Goal: Information Seeking & Learning: Find specific fact

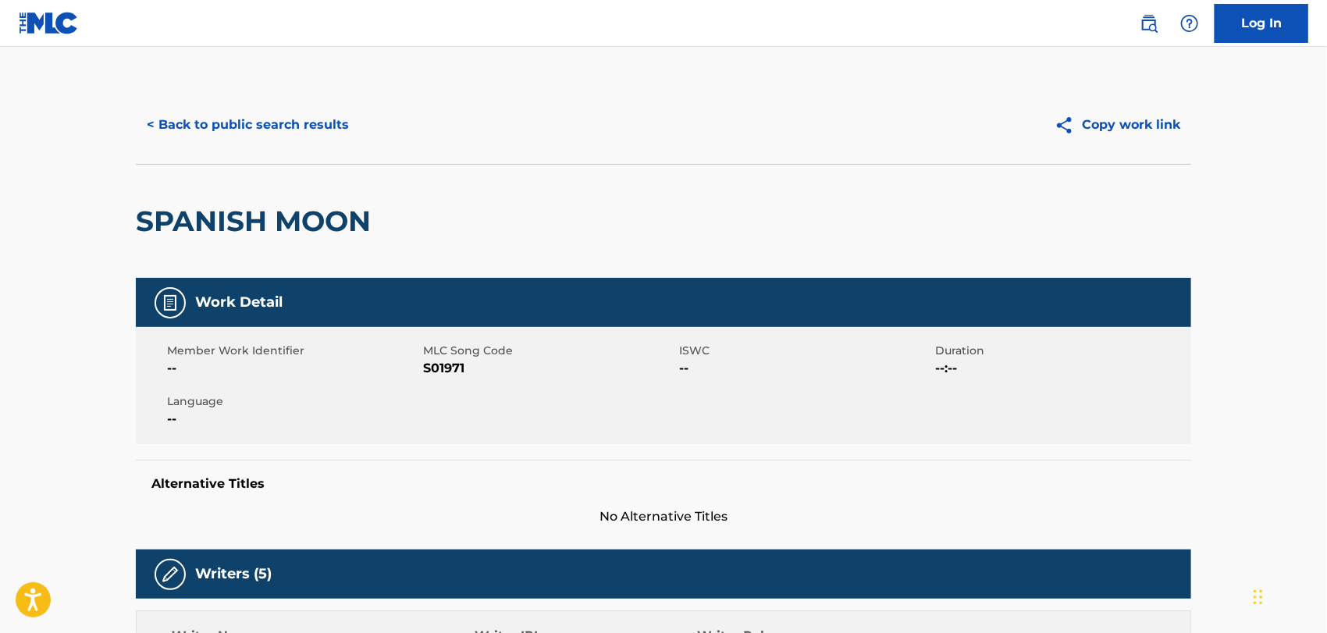
click at [287, 123] on button "< Back to public search results" at bounding box center [248, 124] width 224 height 39
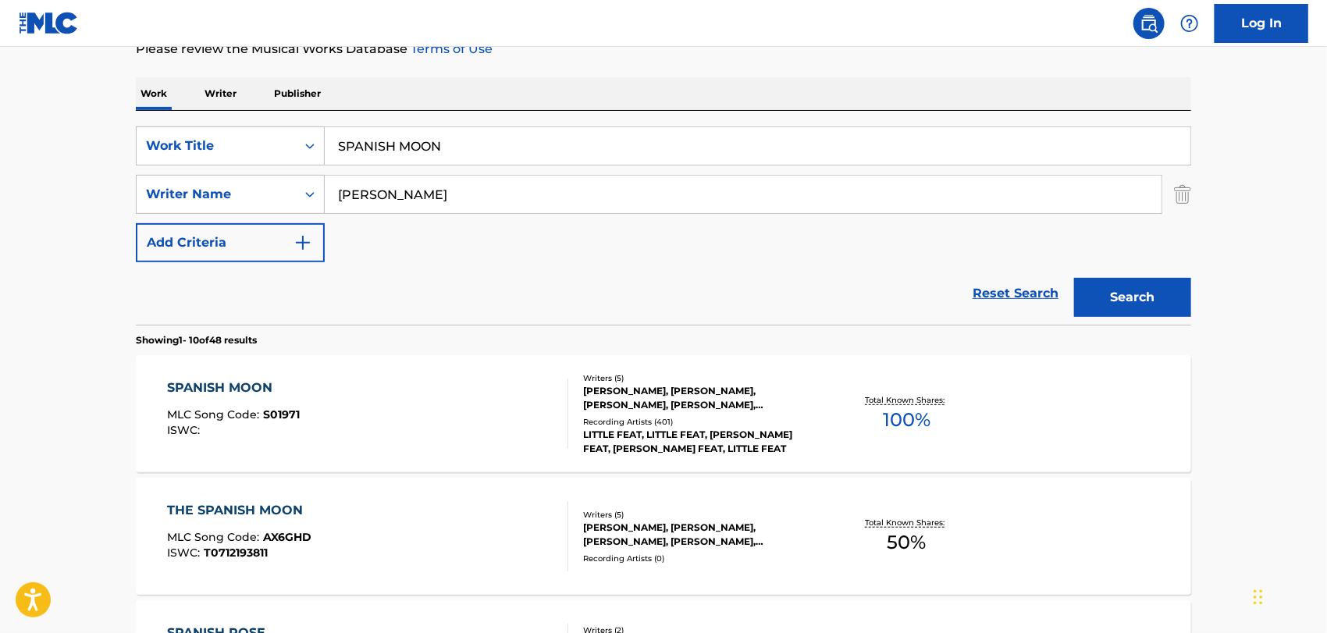
scroll to position [89, 0]
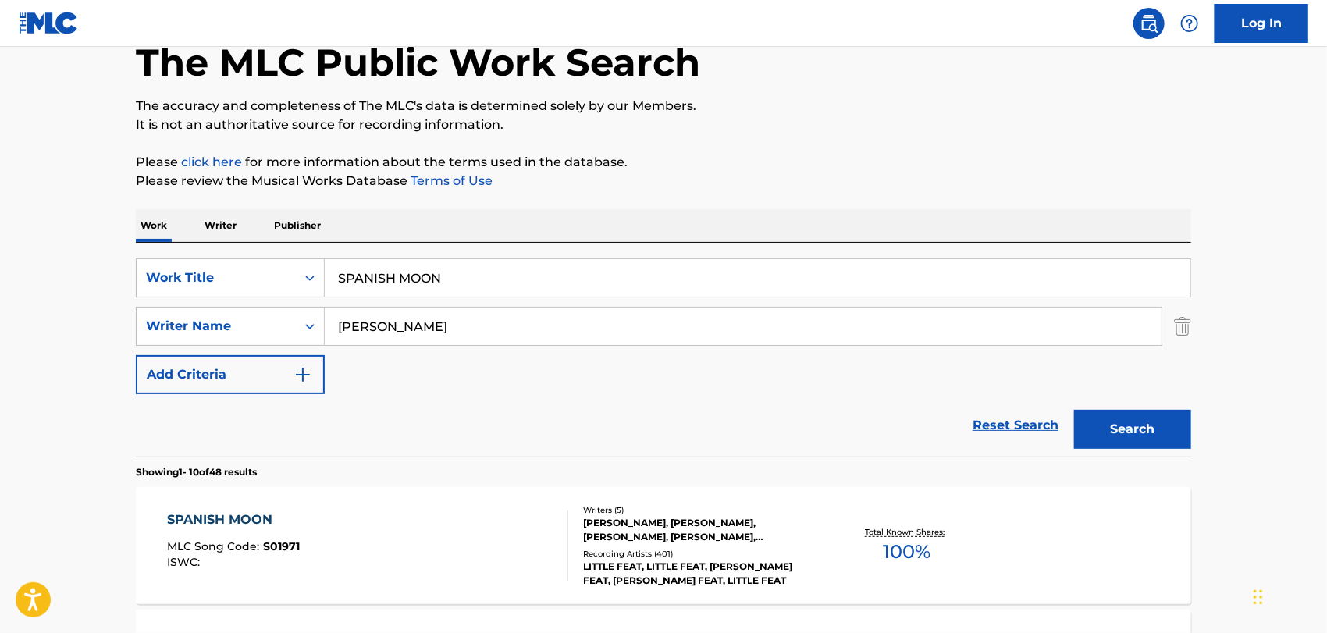
drag, startPoint x: 488, startPoint y: 283, endPoint x: 0, endPoint y: 289, distance: 488.0
click at [286, 283] on div "SearchWithCriteriaa067c4d3-e930-4d75-b60f-c5219d07a8b7 Work Title SPANISH MOON" at bounding box center [664, 277] width 1056 height 39
paste input "WHY NOT MORE"
type input "WHY NOT MORE"
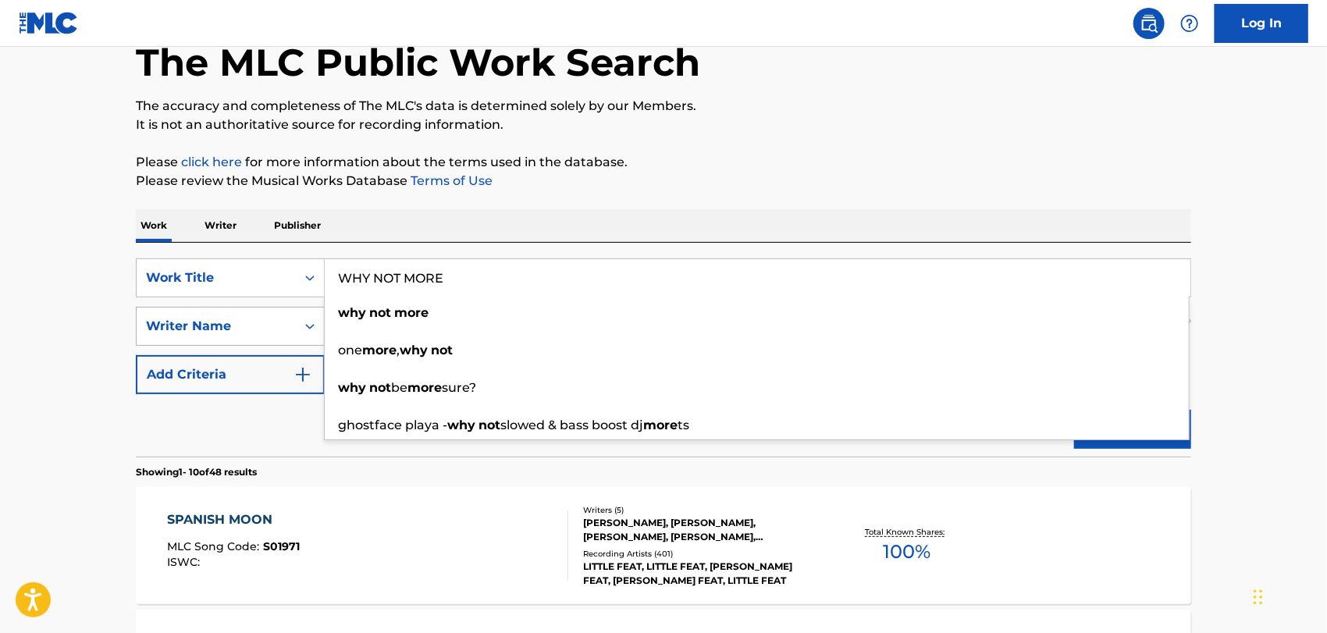
drag, startPoint x: 66, startPoint y: 265, endPoint x: 294, endPoint y: 312, distance: 233.5
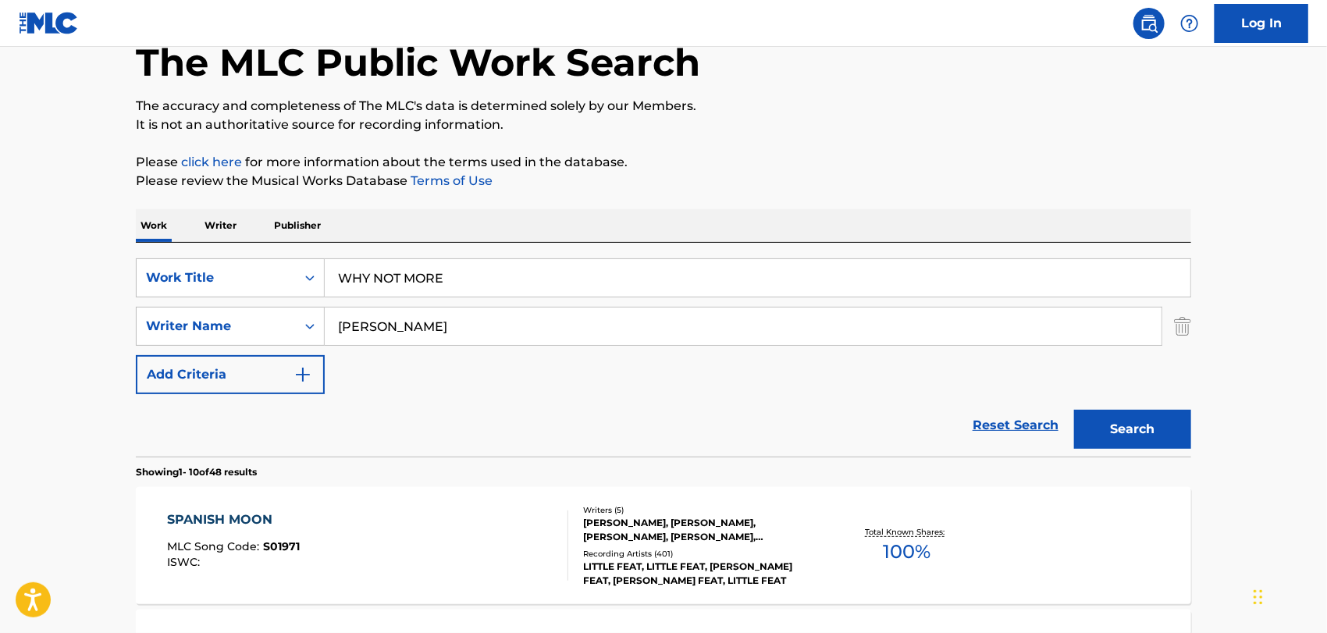
drag, startPoint x: 445, startPoint y: 328, endPoint x: 0, endPoint y: 287, distance: 446.9
paste input "[PERSON_NAME]"
type input "[PERSON_NAME]"
click at [1074, 410] on button "Search" at bounding box center [1132, 429] width 117 height 39
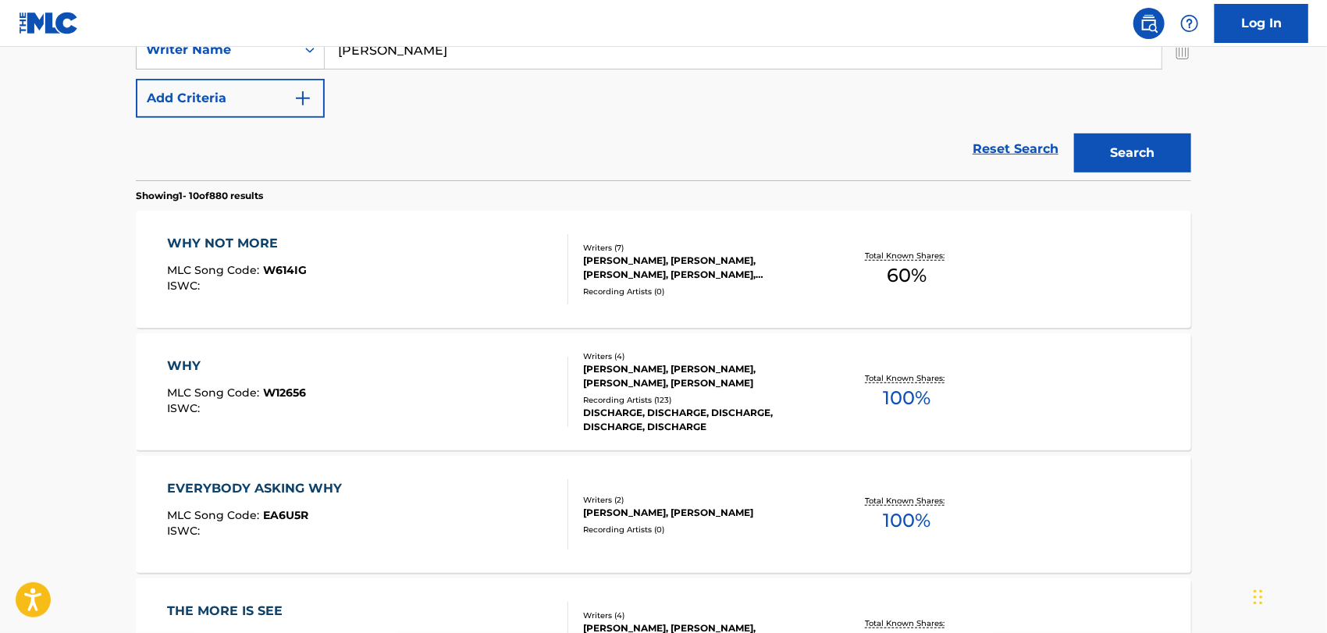
scroll to position [436, 0]
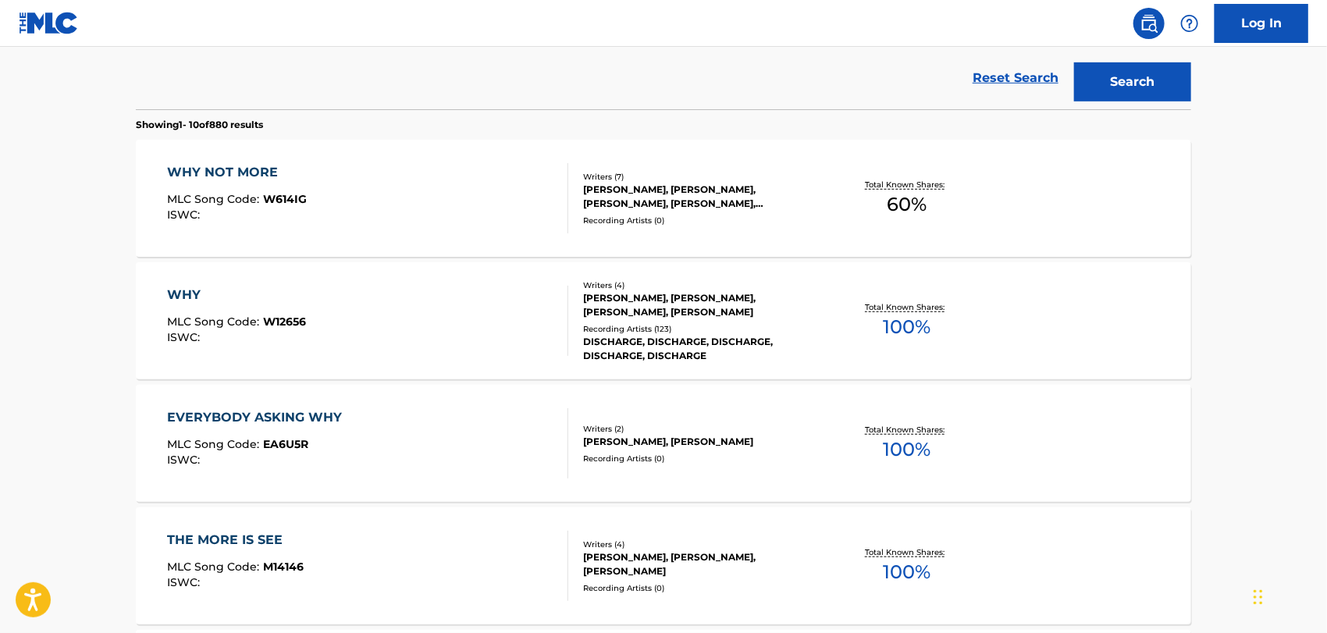
click at [447, 312] on div "WHY MLC Song Code : W12656 ISWC :" at bounding box center [368, 321] width 401 height 70
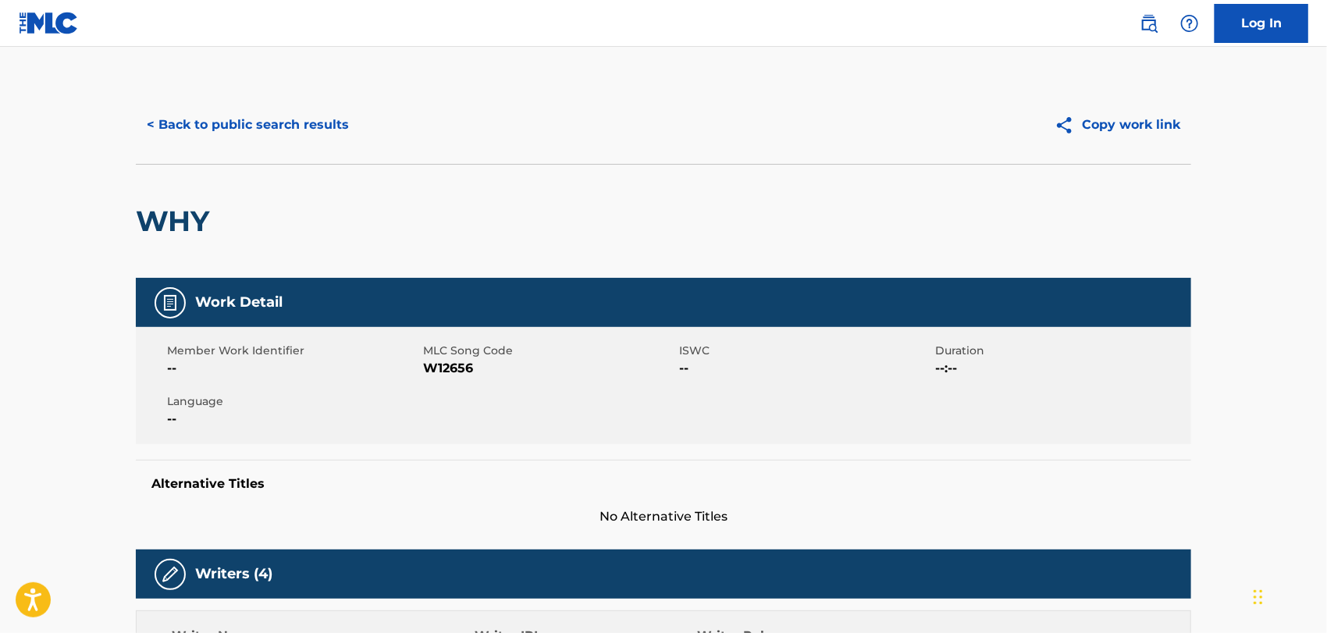
click at [284, 126] on button "< Back to public search results" at bounding box center [248, 124] width 224 height 39
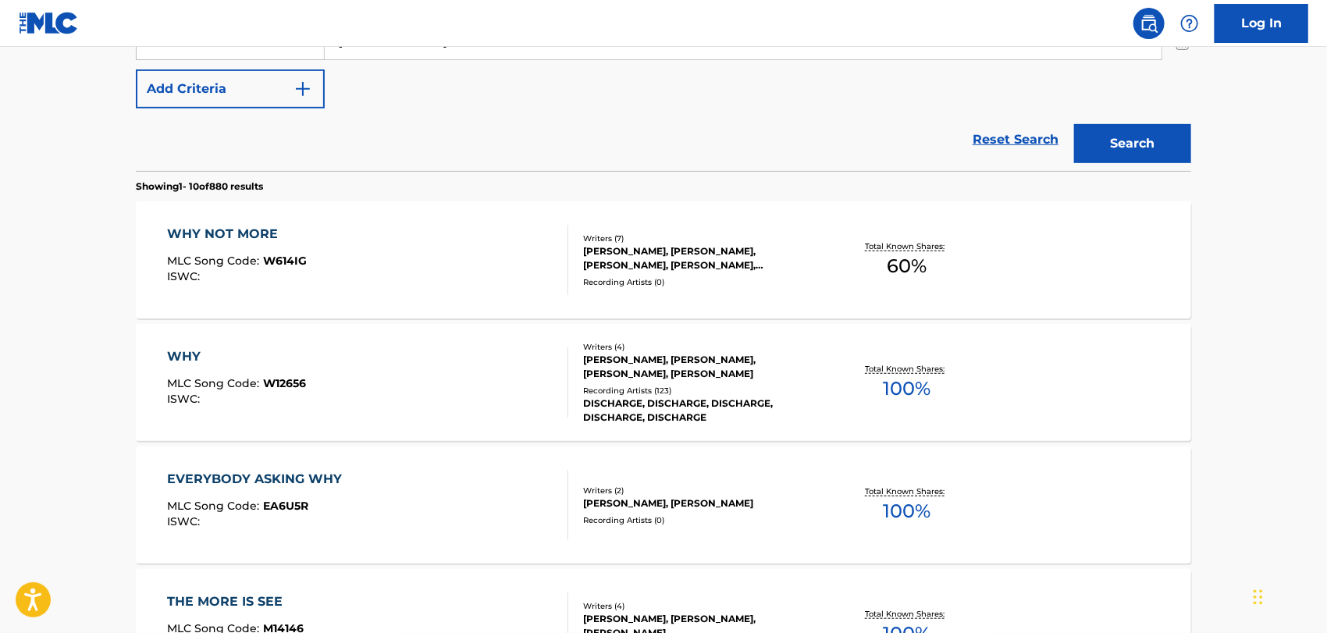
scroll to position [265, 0]
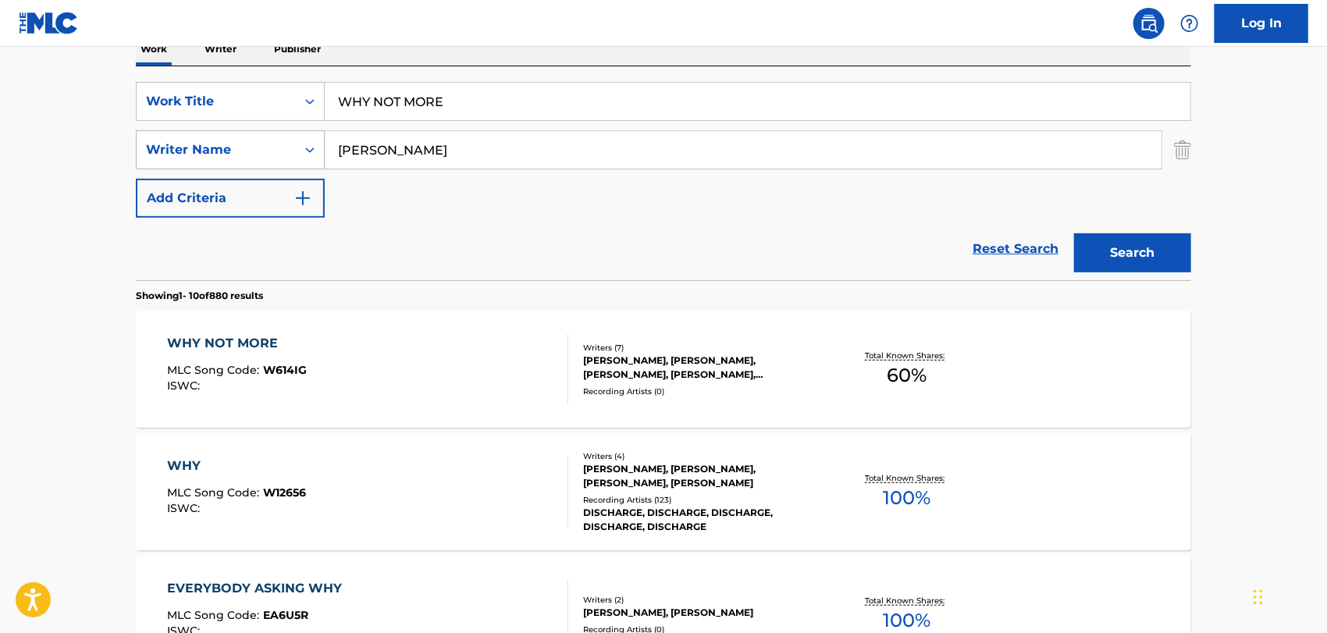
click at [155, 151] on div "SearchWithCriteria6888b1f4-ea3c-4101-b551-538ffdcb386f Writer Name [PERSON_NAME]" at bounding box center [664, 149] width 1056 height 39
paste input "[PERSON_NAME]"
type input "[PERSON_NAME]"
click at [1074, 233] on button "Search" at bounding box center [1132, 252] width 117 height 39
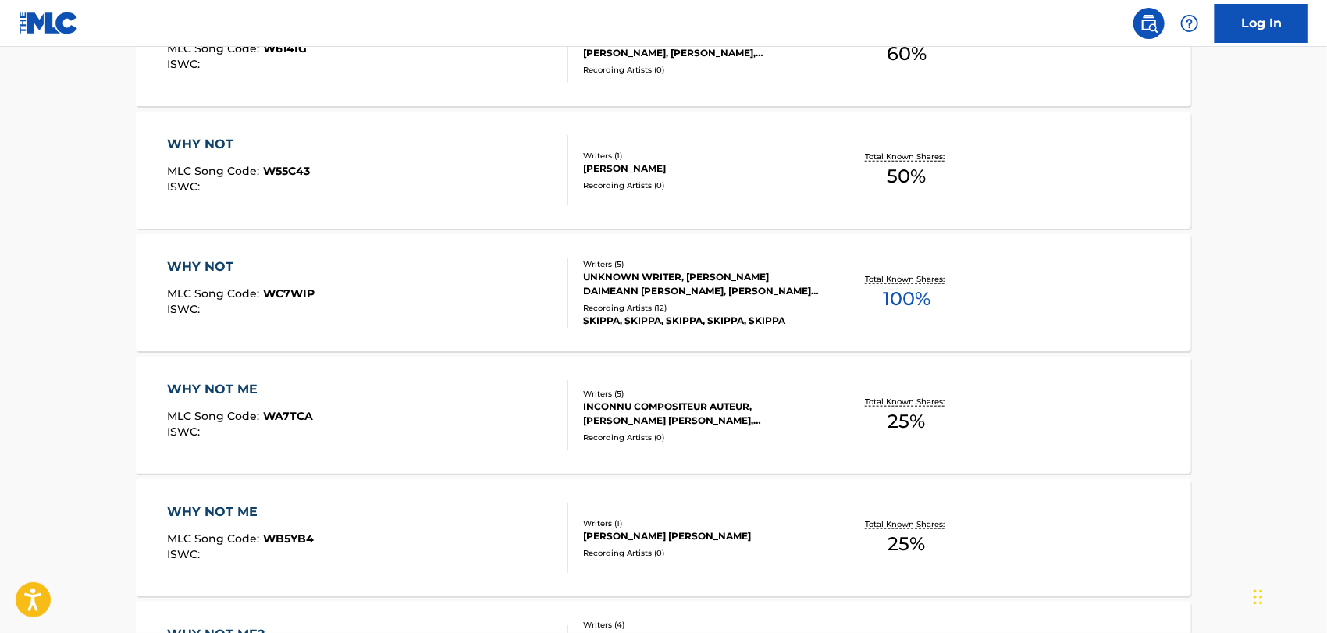
scroll to position [700, 0]
